Goal: Obtain resource: Obtain resource

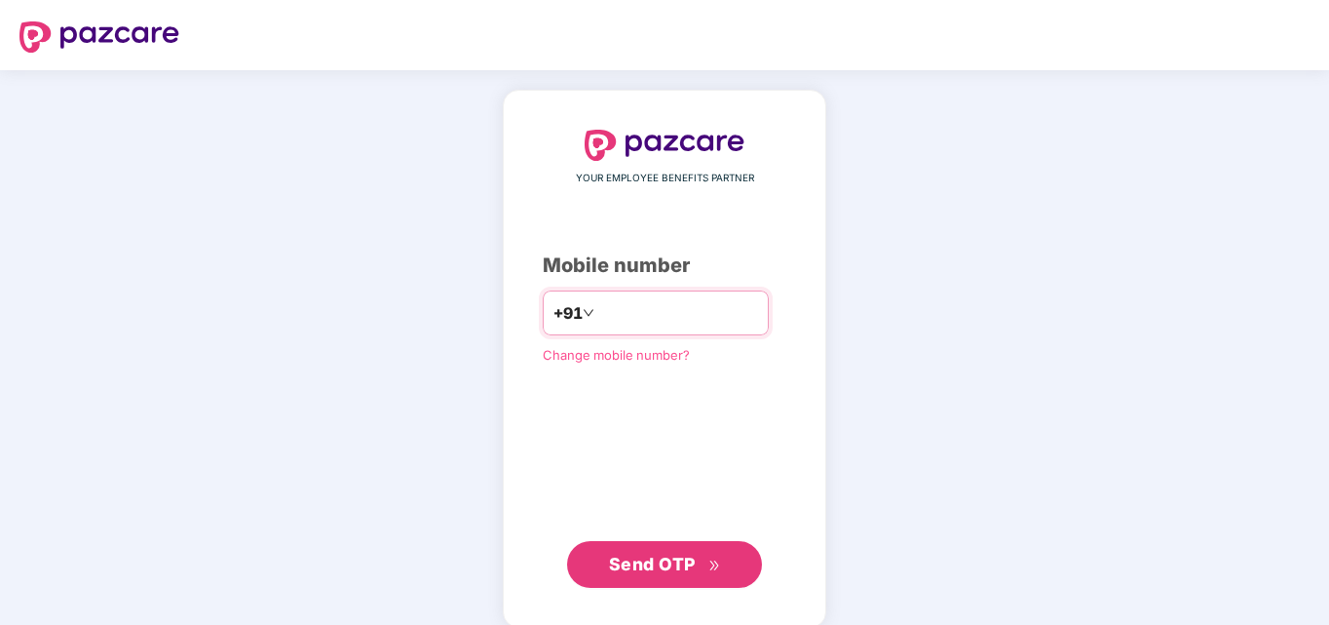
type input "**********"
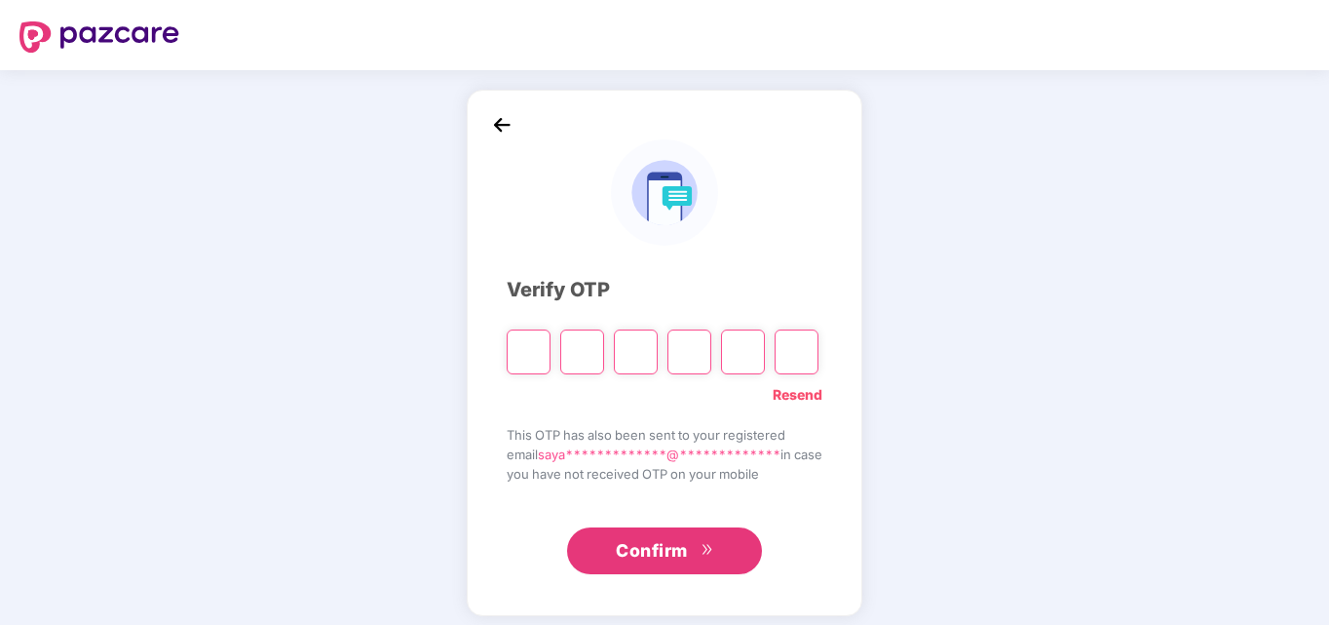
type input "*"
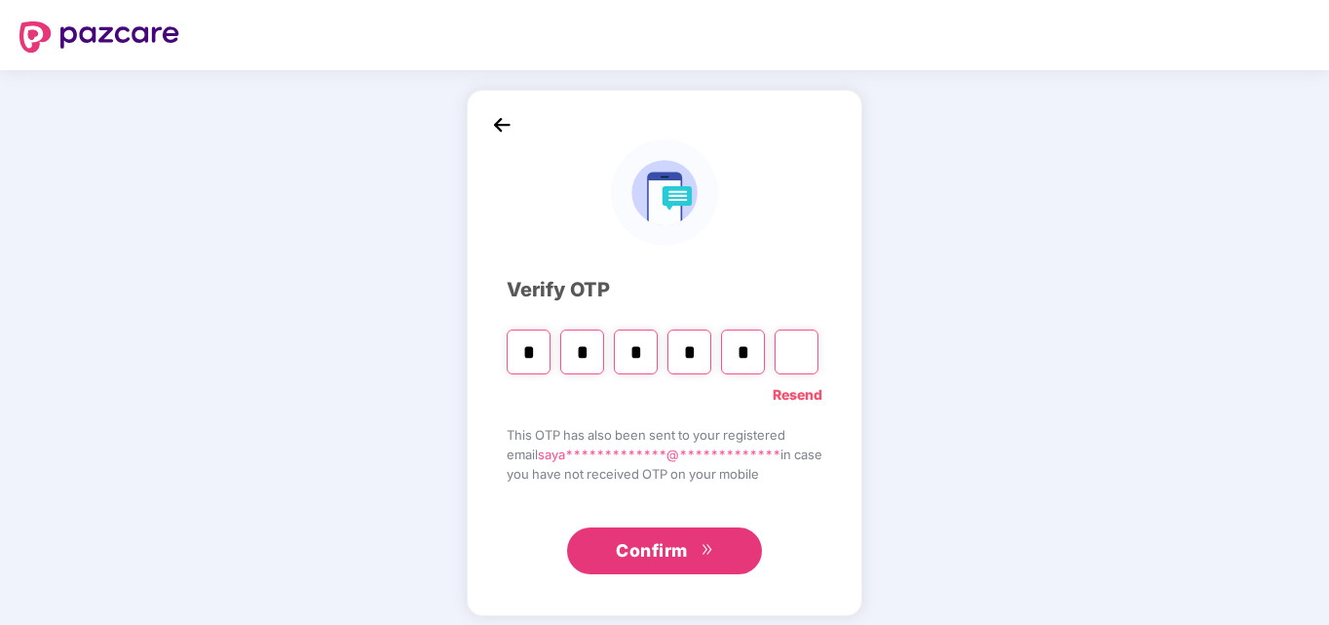
type input "*"
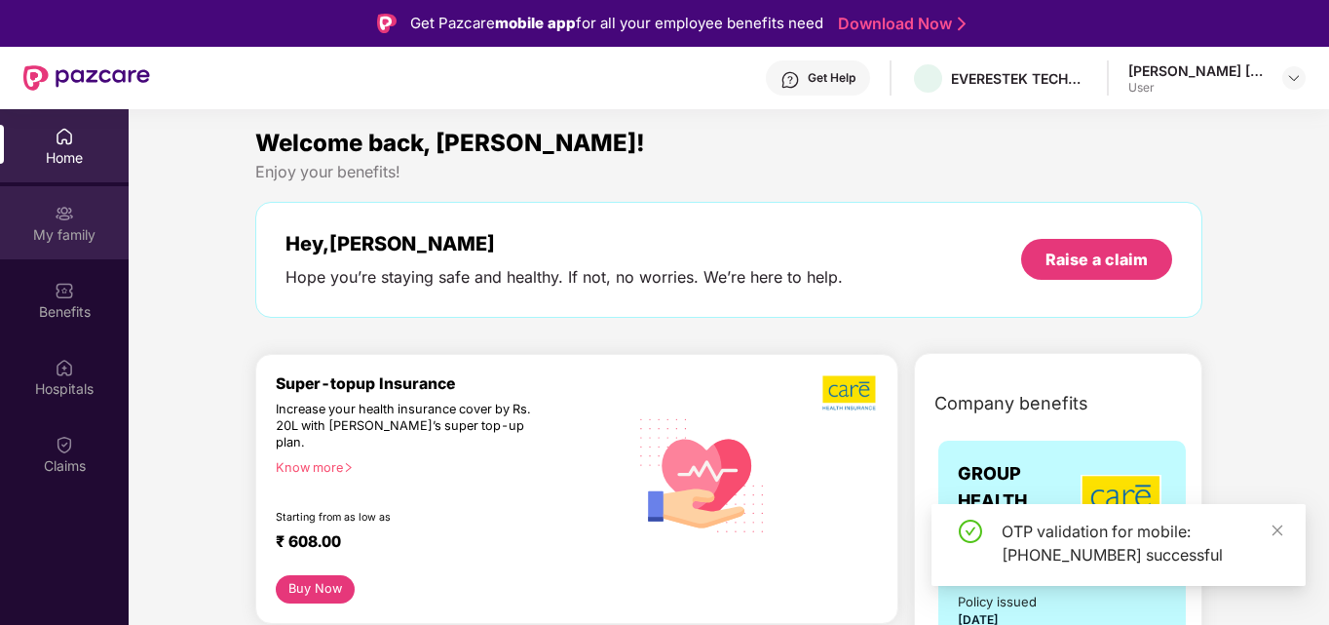
click at [57, 244] on div "My family" at bounding box center [64, 234] width 129 height 19
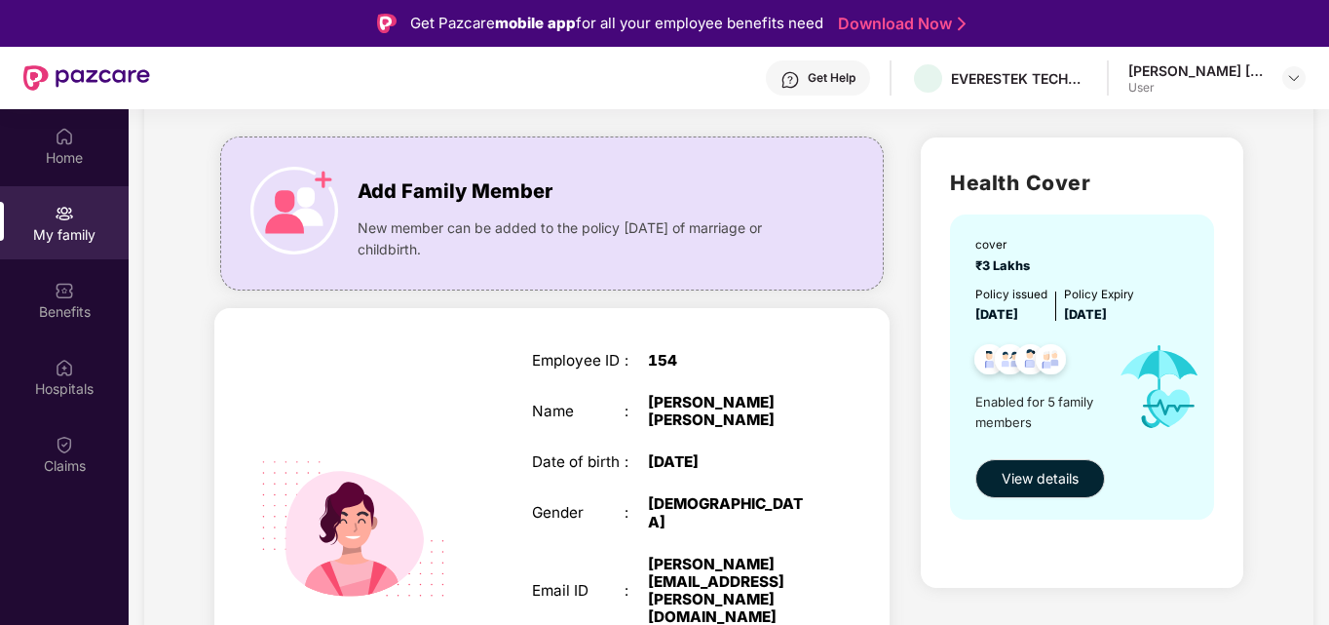
scroll to position [113, 0]
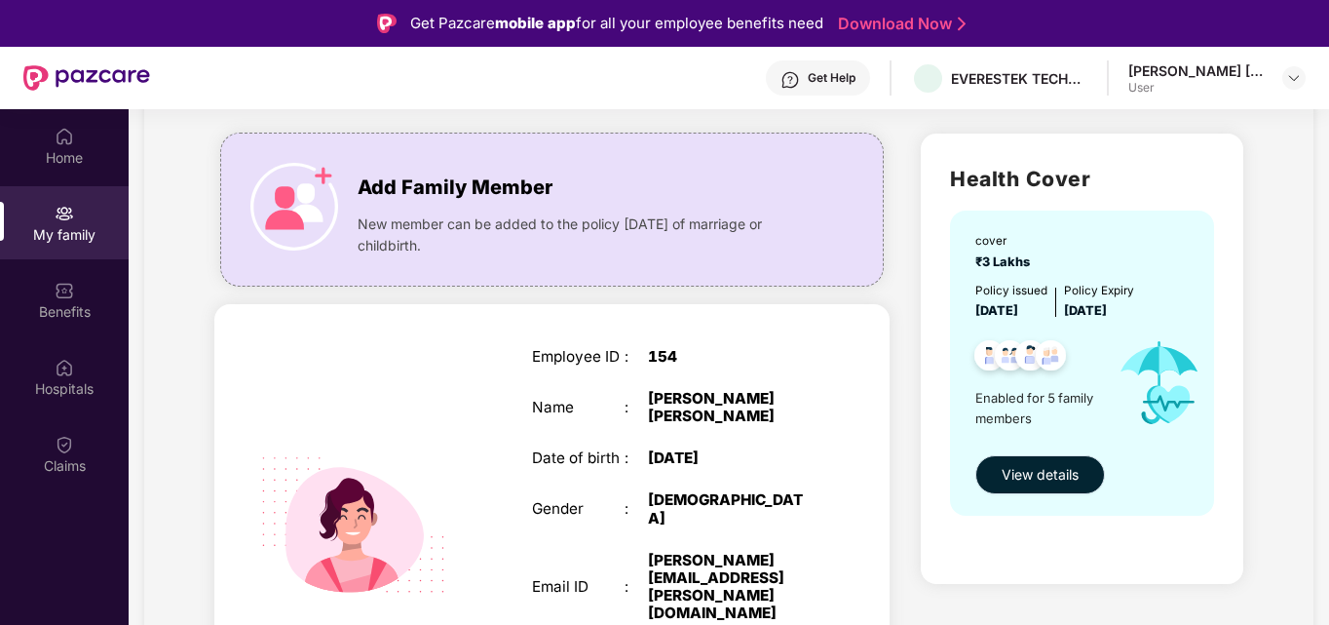
click at [1058, 489] on button "View details" at bounding box center [1040, 474] width 130 height 39
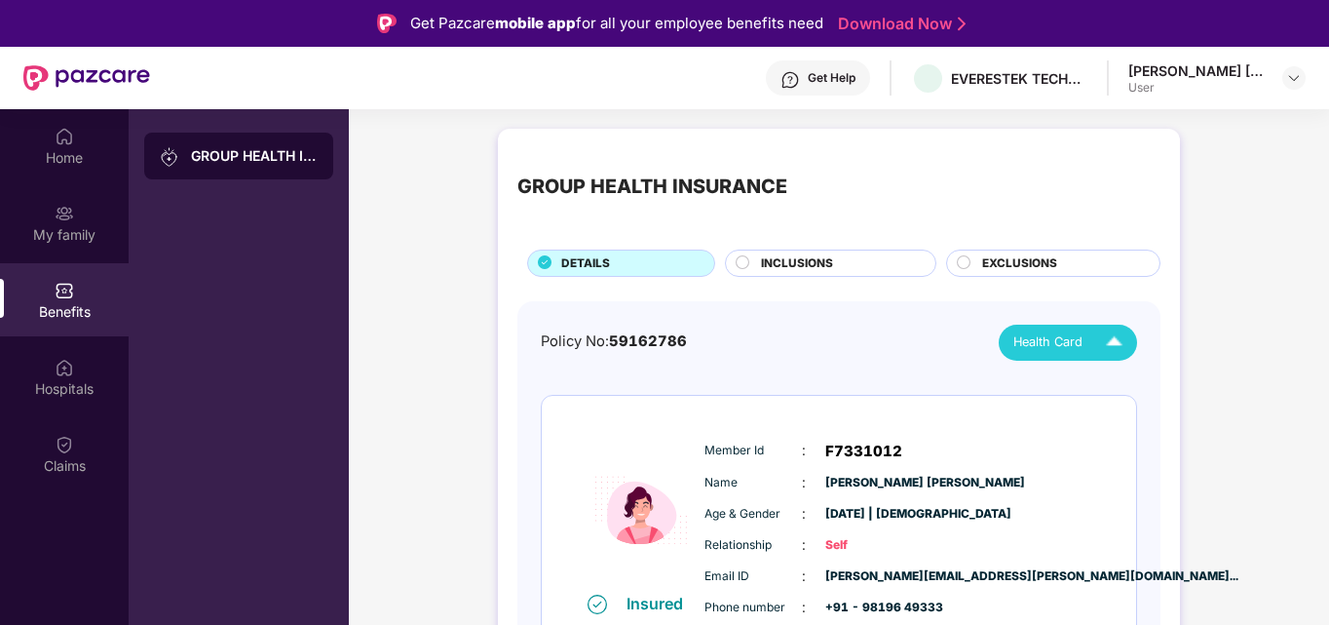
click at [1072, 341] on span "Health Card" at bounding box center [1047, 341] width 69 height 19
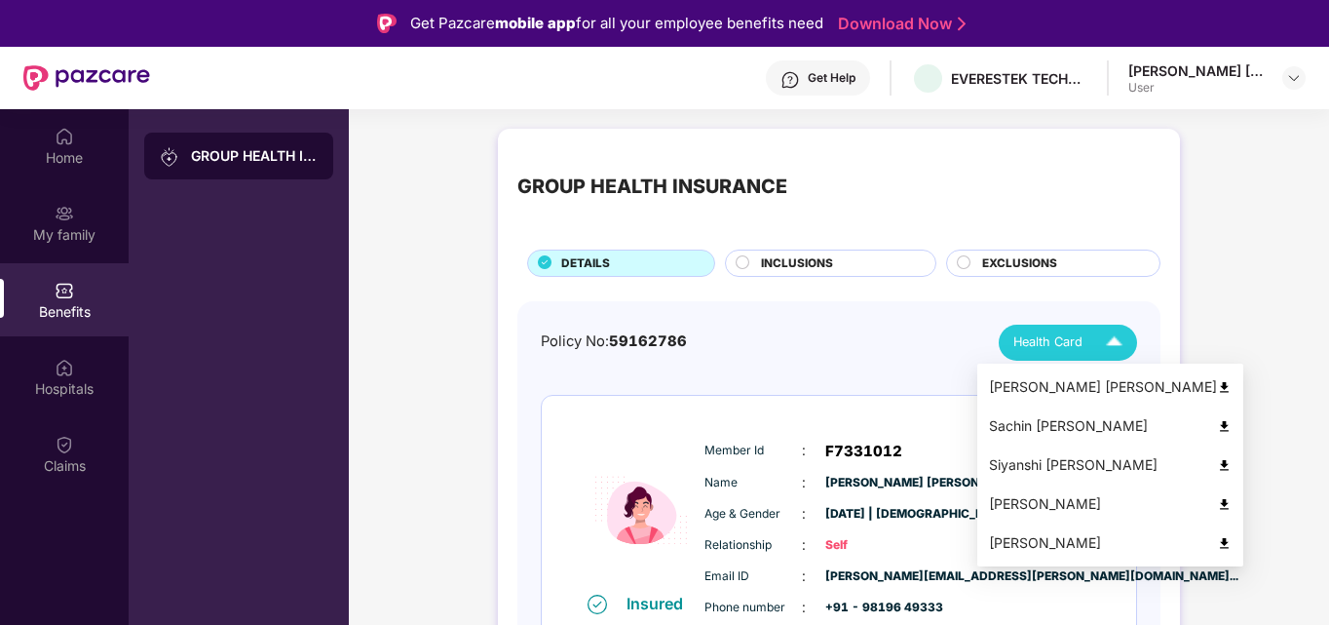
click at [1217, 380] on img at bounding box center [1224, 387] width 15 height 15
click at [1095, 339] on div "Health Card" at bounding box center [1072, 342] width 118 height 34
click at [1217, 500] on img at bounding box center [1224, 504] width 15 height 15
click at [1105, 330] on img at bounding box center [1114, 342] width 34 height 34
click at [1217, 542] on img at bounding box center [1224, 543] width 15 height 15
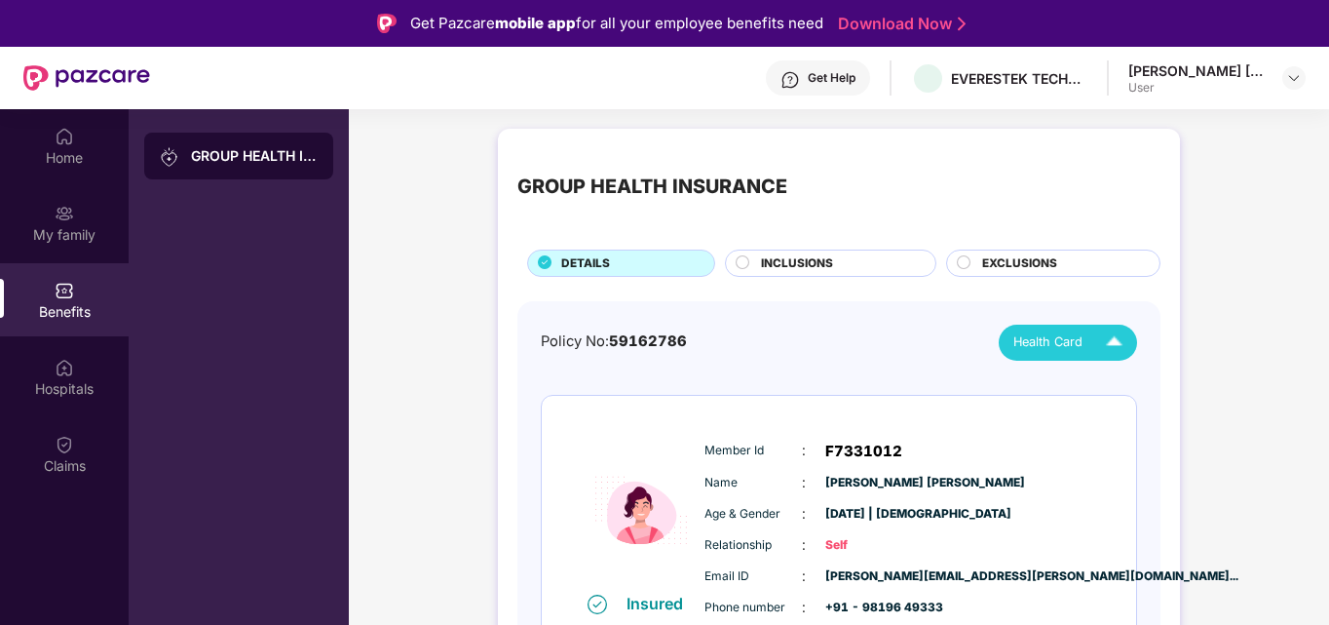
click at [1097, 348] on img at bounding box center [1114, 342] width 34 height 34
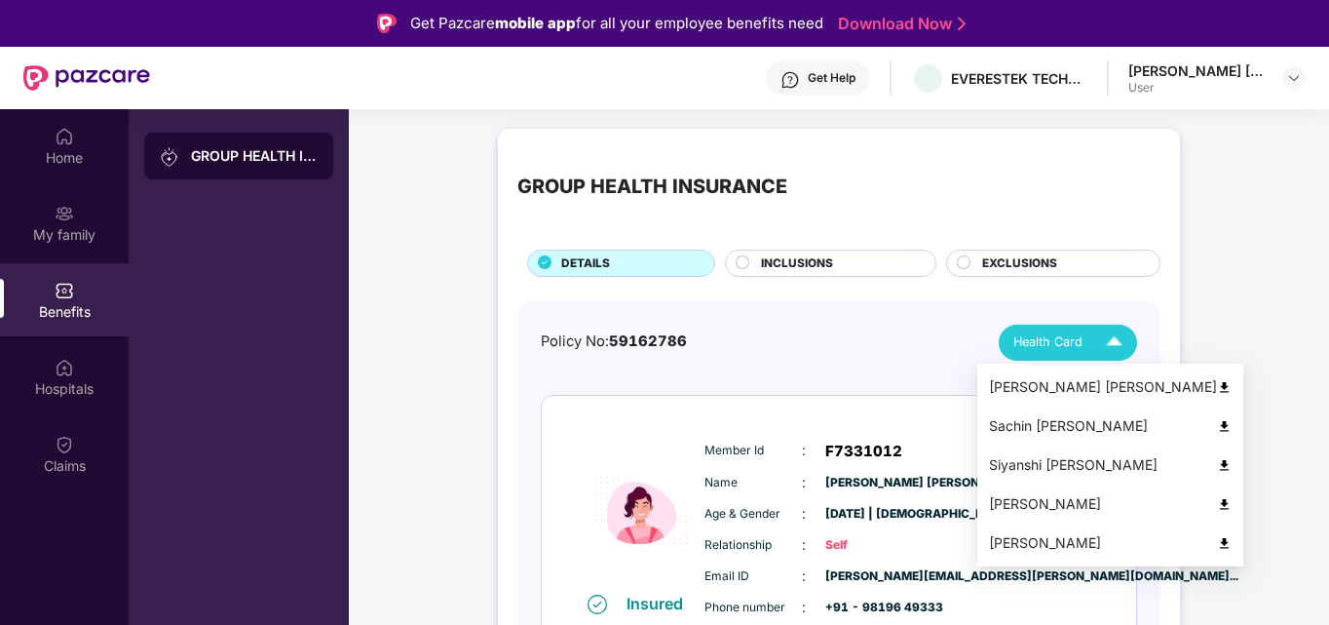
click at [1217, 464] on img at bounding box center [1224, 465] width 15 height 15
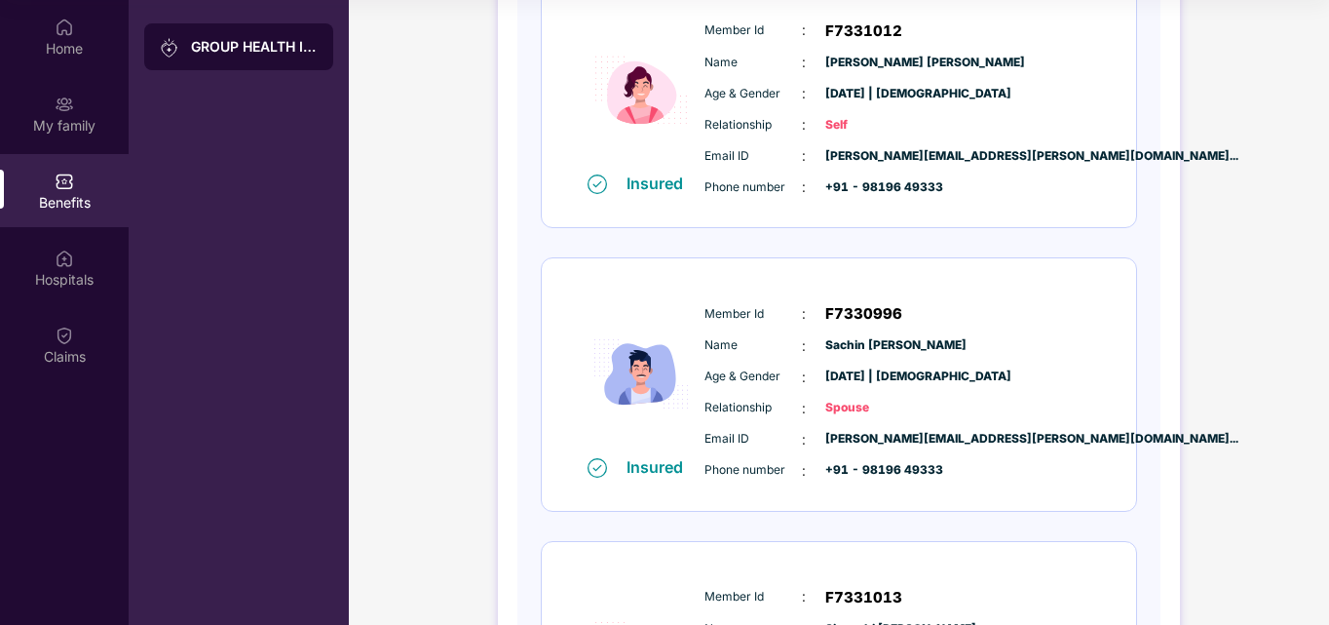
click at [807, 326] on div "Member Id : F7330996 Name : [PERSON_NAME] Age & Gender : [DATE] | [DEMOGRAPHIC_…" at bounding box center [898, 391] width 397 height 199
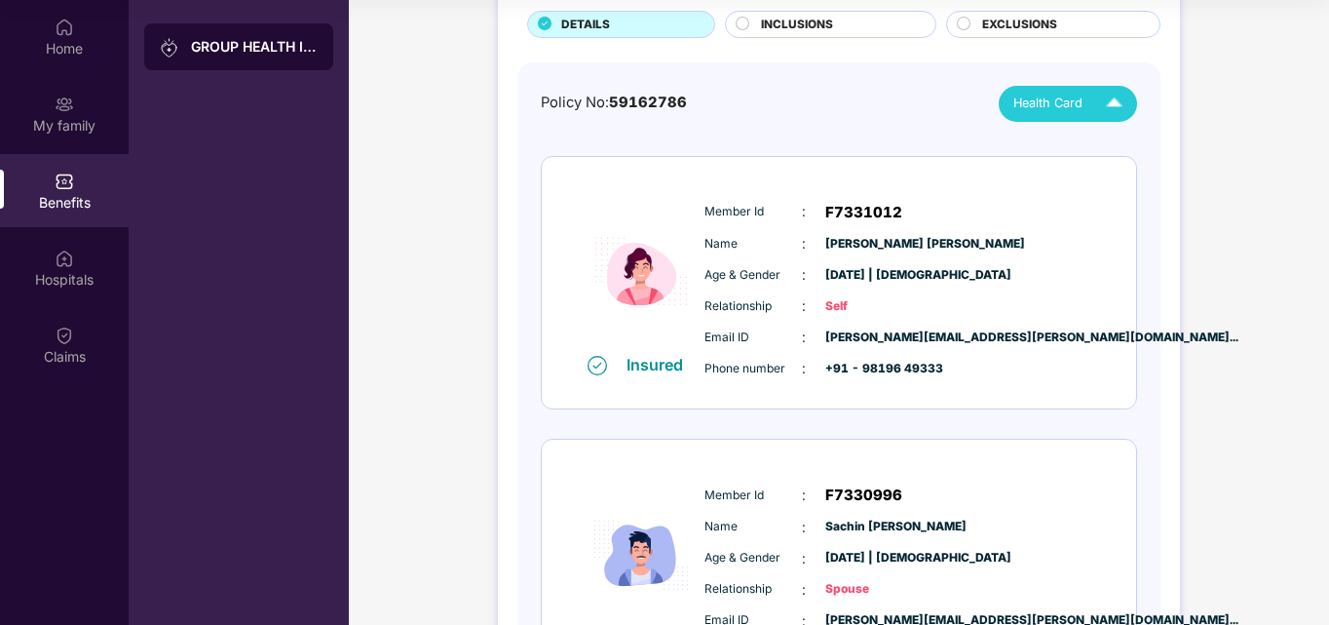
click at [1047, 100] on span "Health Card" at bounding box center [1047, 103] width 69 height 19
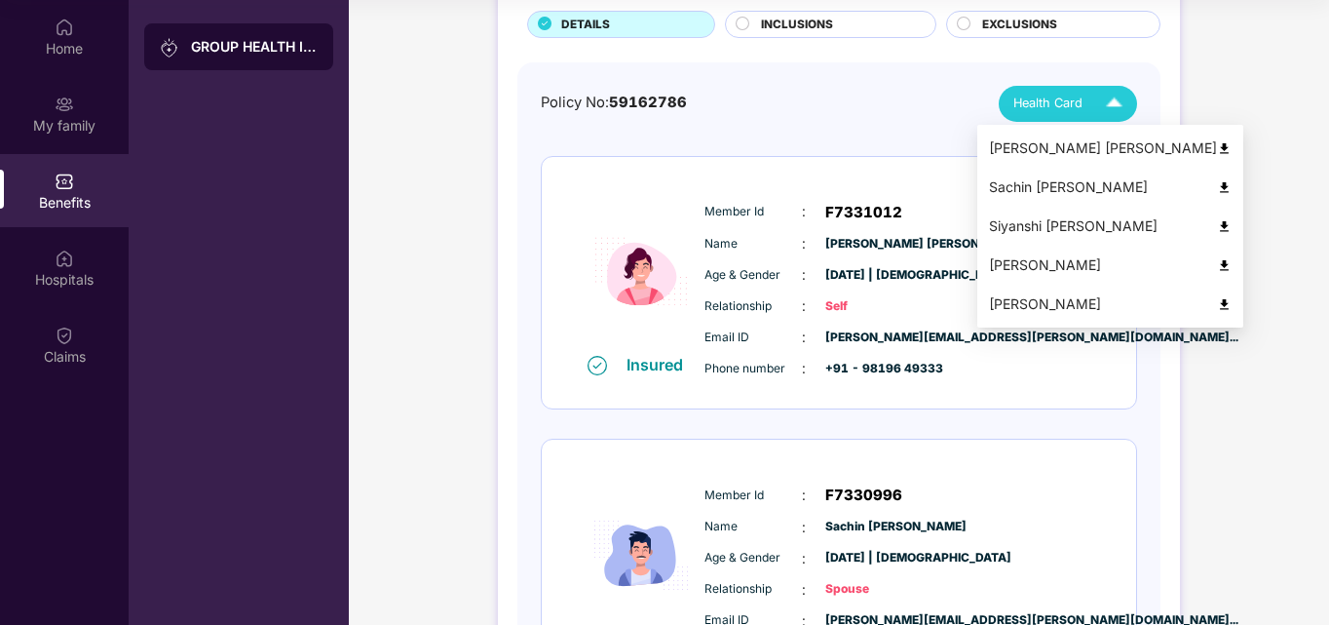
click at [1217, 186] on img at bounding box center [1224, 187] width 15 height 15
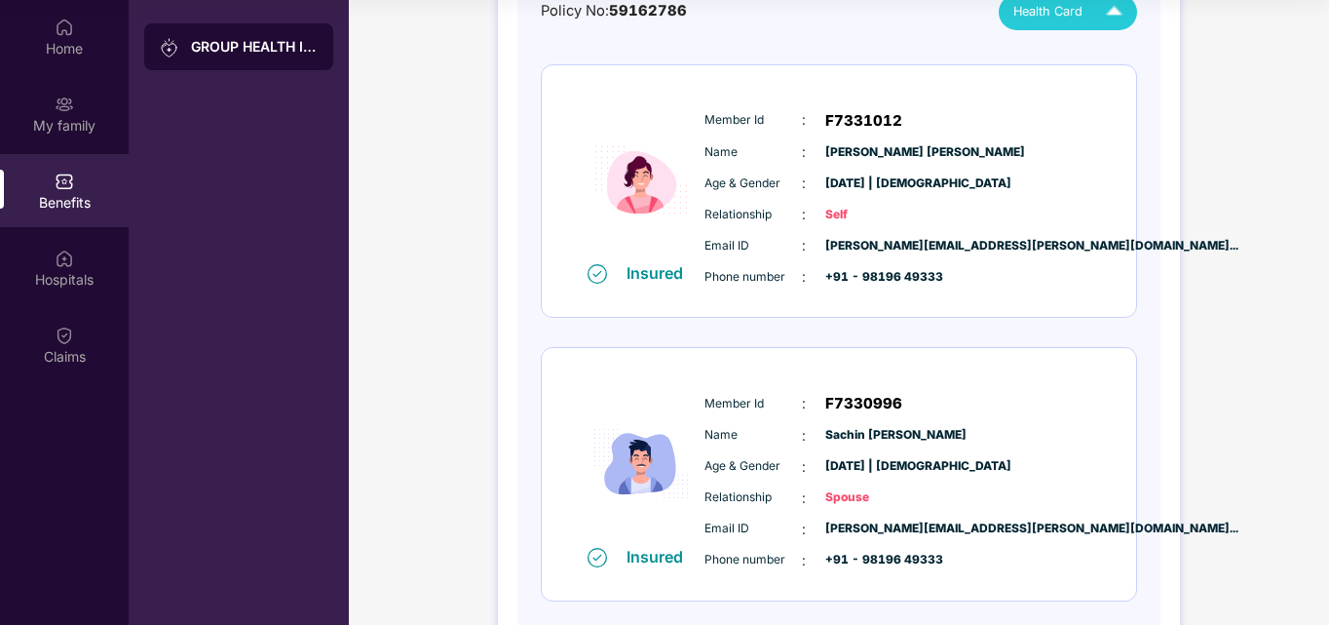
scroll to position [223, 0]
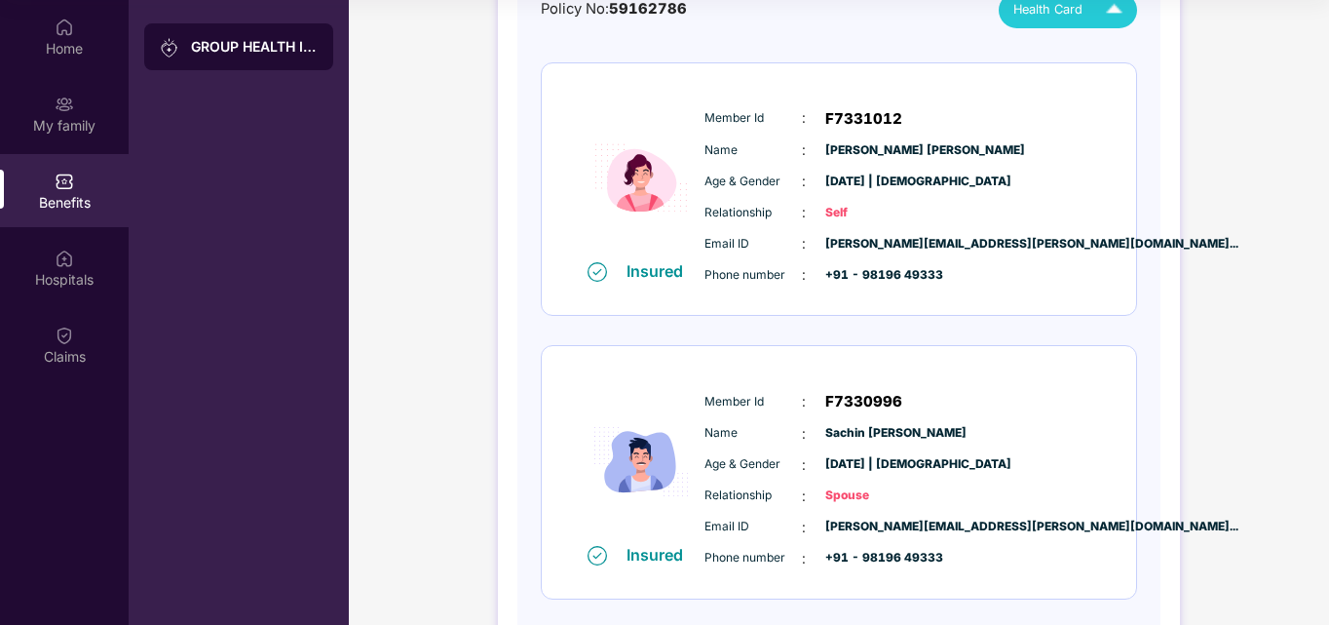
click at [1086, 23] on div "Health Card" at bounding box center [1072, 10] width 118 height 34
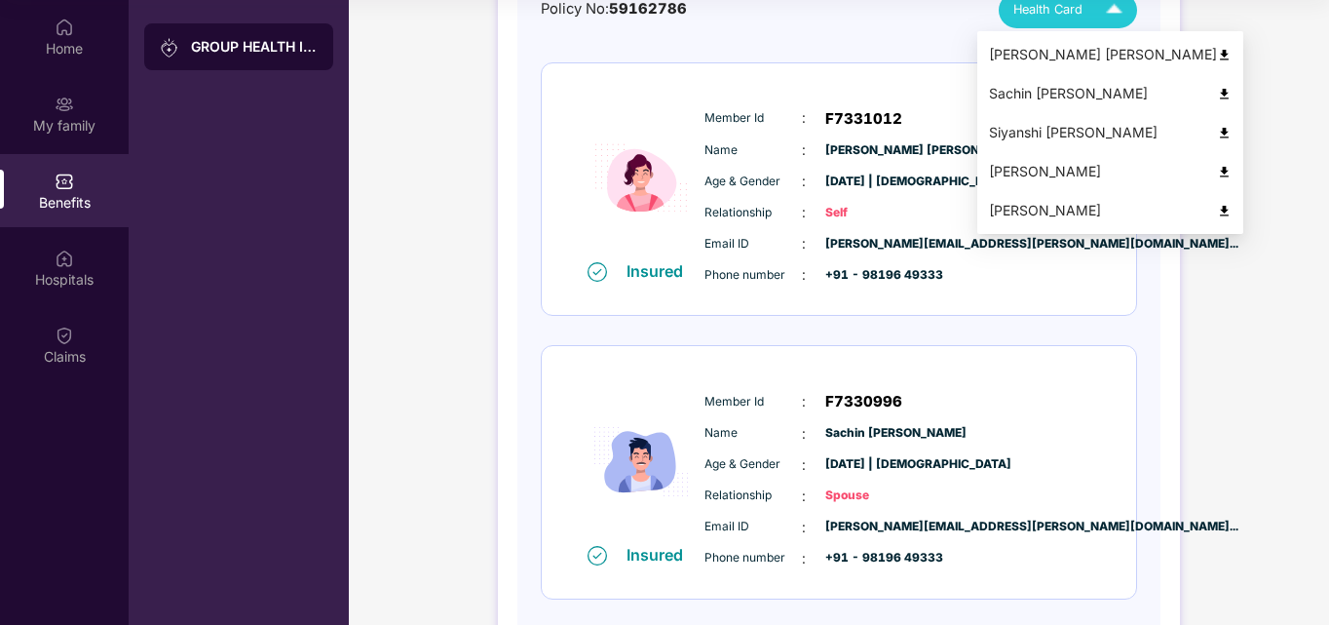
click at [1217, 95] on img at bounding box center [1224, 94] width 15 height 15
